Goal: Use online tool/utility: Utilize a website feature to perform a specific function

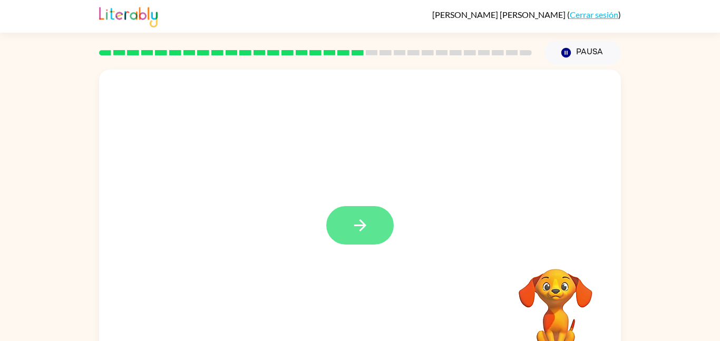
click at [364, 229] on icon "button" at bounding box center [360, 225] width 18 height 18
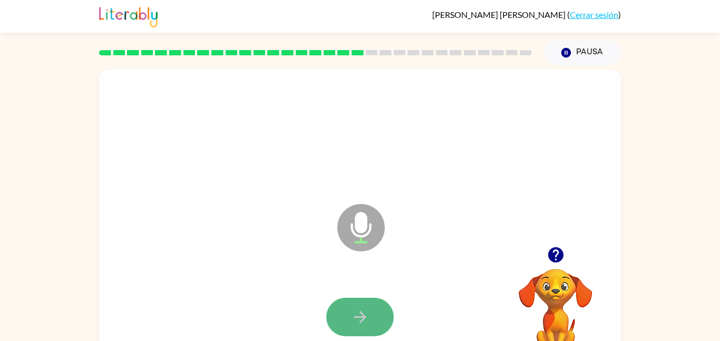
click at [355, 314] on icon "button" at bounding box center [360, 317] width 18 height 18
click at [349, 302] on button "button" at bounding box center [359, 317] width 67 height 38
click at [349, 303] on button "button" at bounding box center [359, 317] width 67 height 38
click at [365, 309] on icon "button" at bounding box center [360, 317] width 18 height 18
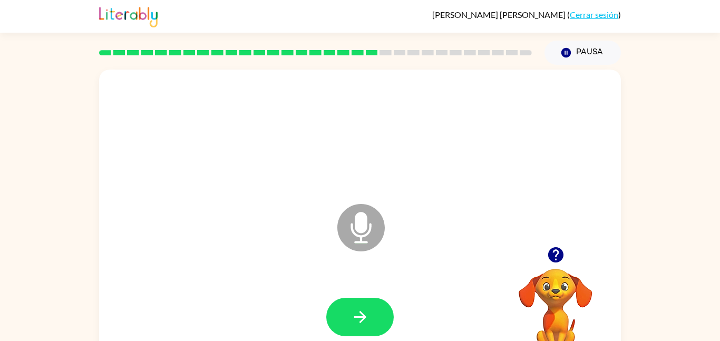
click at [563, 259] on icon "button" at bounding box center [555, 255] width 18 height 18
click at [340, 328] on button "button" at bounding box center [359, 317] width 67 height 38
click at [375, 314] on button "button" at bounding box center [359, 317] width 67 height 38
click at [559, 254] on icon "button" at bounding box center [555, 254] width 15 height 15
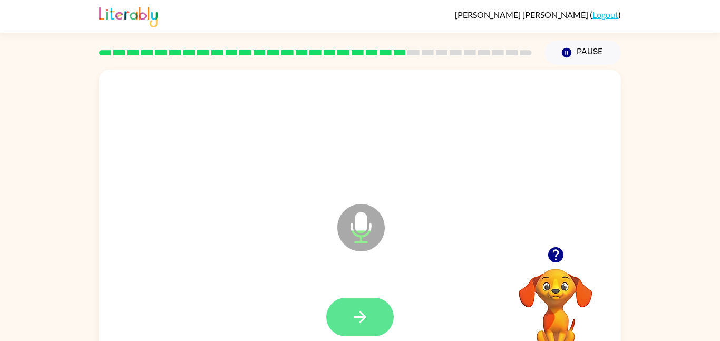
click at [335, 325] on button "button" at bounding box center [359, 317] width 67 height 38
click at [349, 310] on button "button" at bounding box center [359, 317] width 67 height 38
click at [351, 308] on icon "button" at bounding box center [360, 317] width 18 height 18
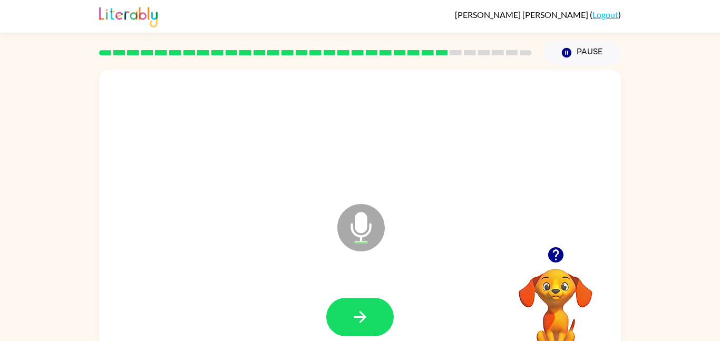
click at [351, 308] on icon "button" at bounding box center [360, 317] width 18 height 18
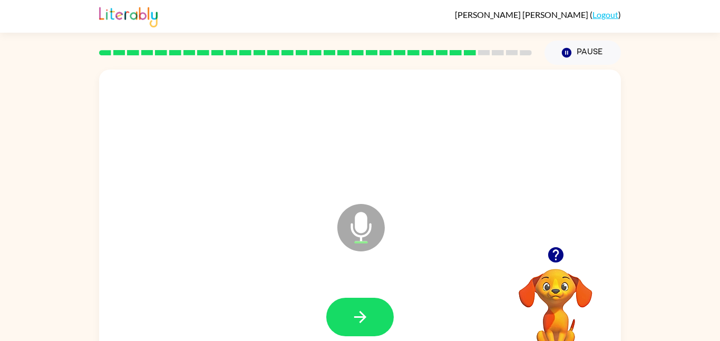
click at [351, 308] on icon "button" at bounding box center [360, 317] width 18 height 18
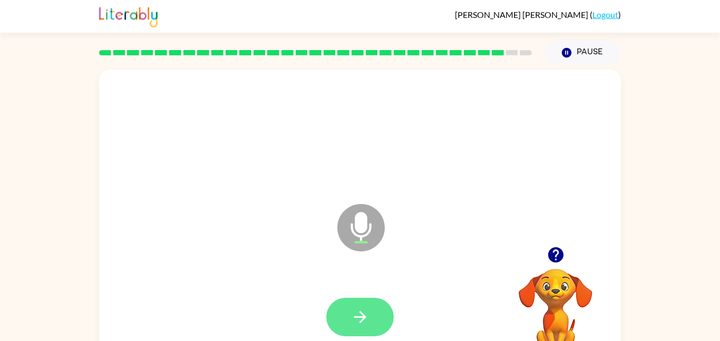
click at [348, 318] on button "button" at bounding box center [359, 317] width 67 height 38
click at [348, 319] on button "button" at bounding box center [359, 317] width 67 height 38
